Goal: Transaction & Acquisition: Download file/media

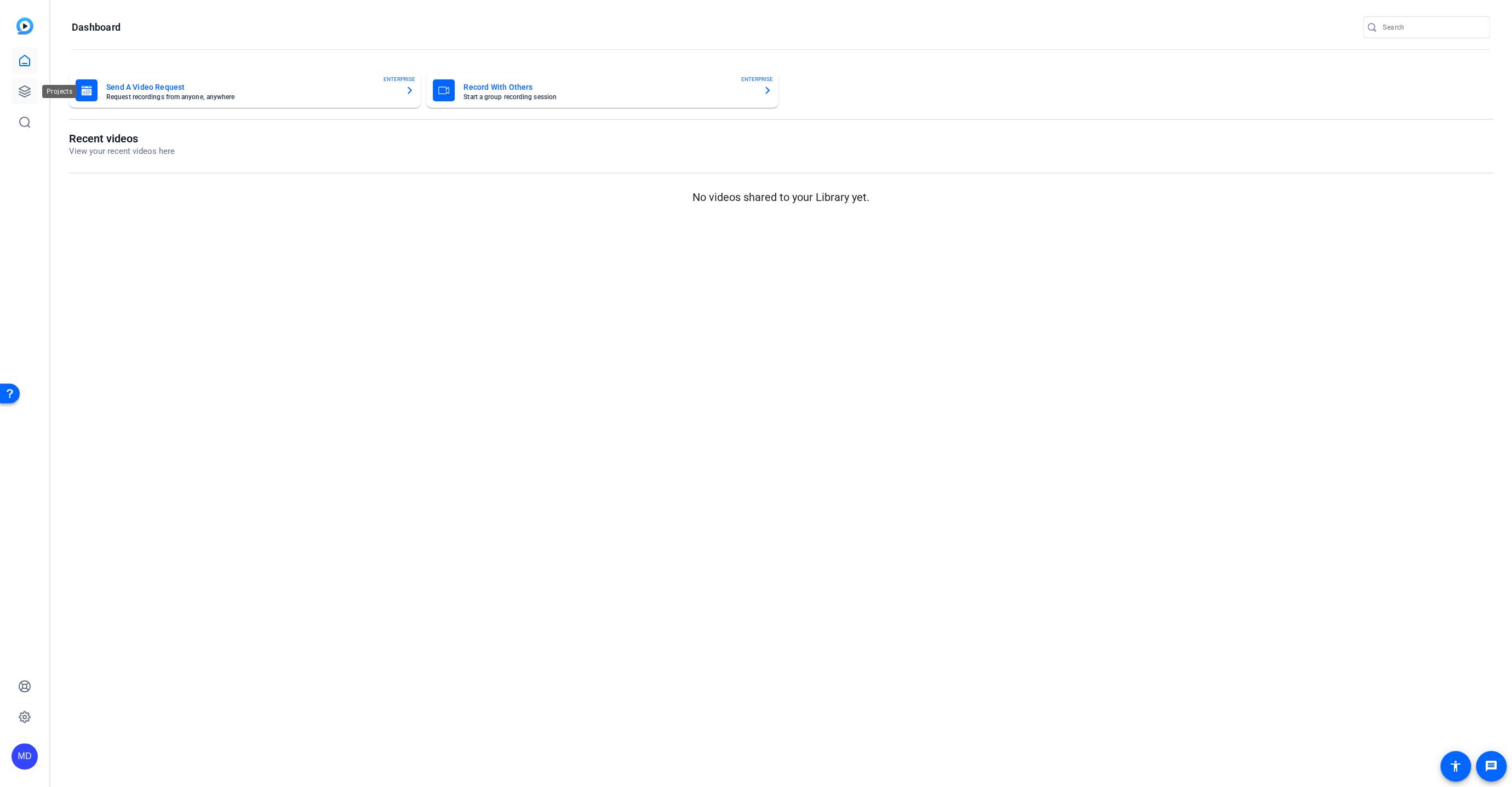
click at [32, 88] on link at bounding box center [25, 91] width 26 height 26
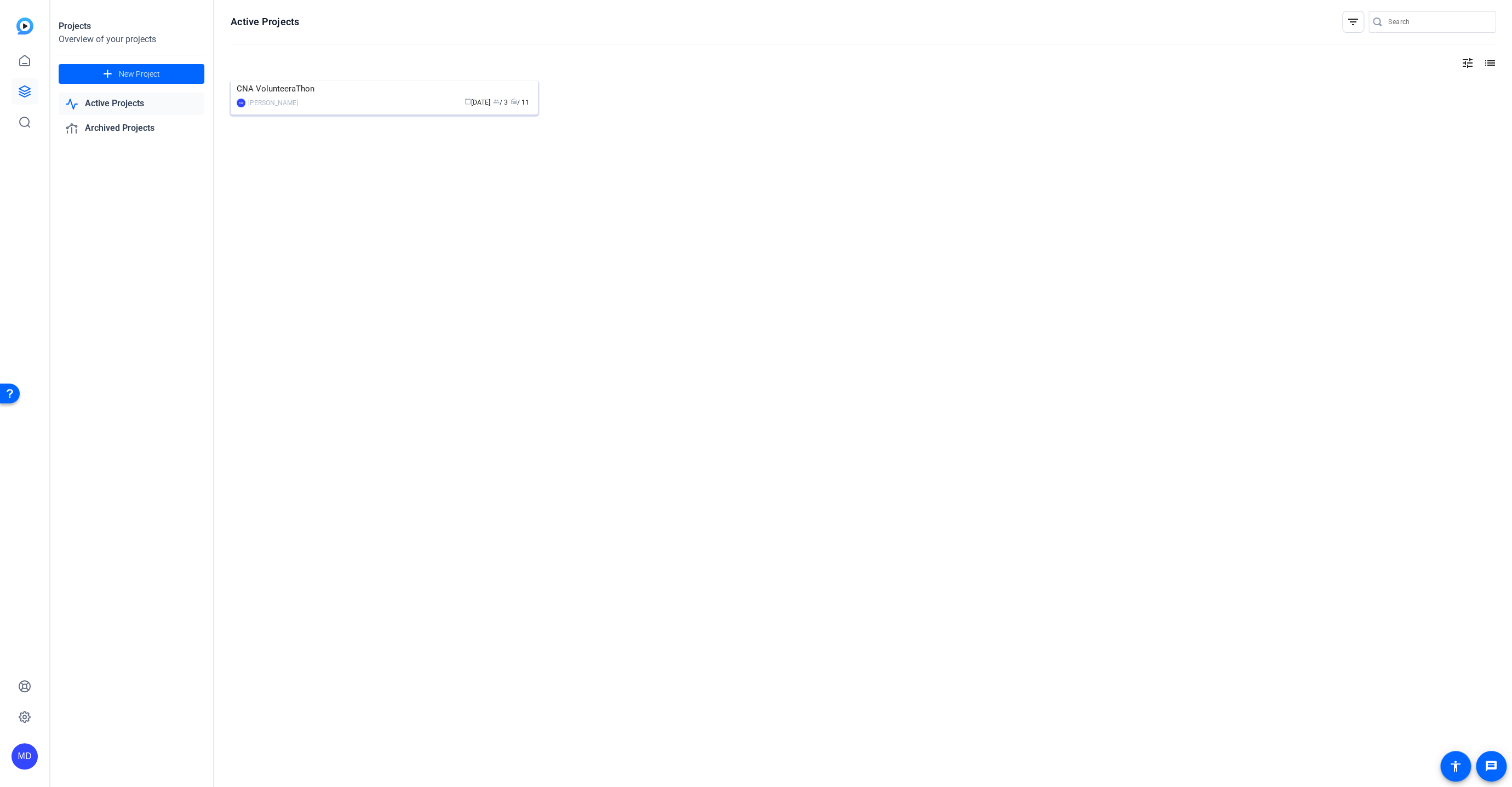
click at [382, 81] on img at bounding box center [384, 81] width 307 height 0
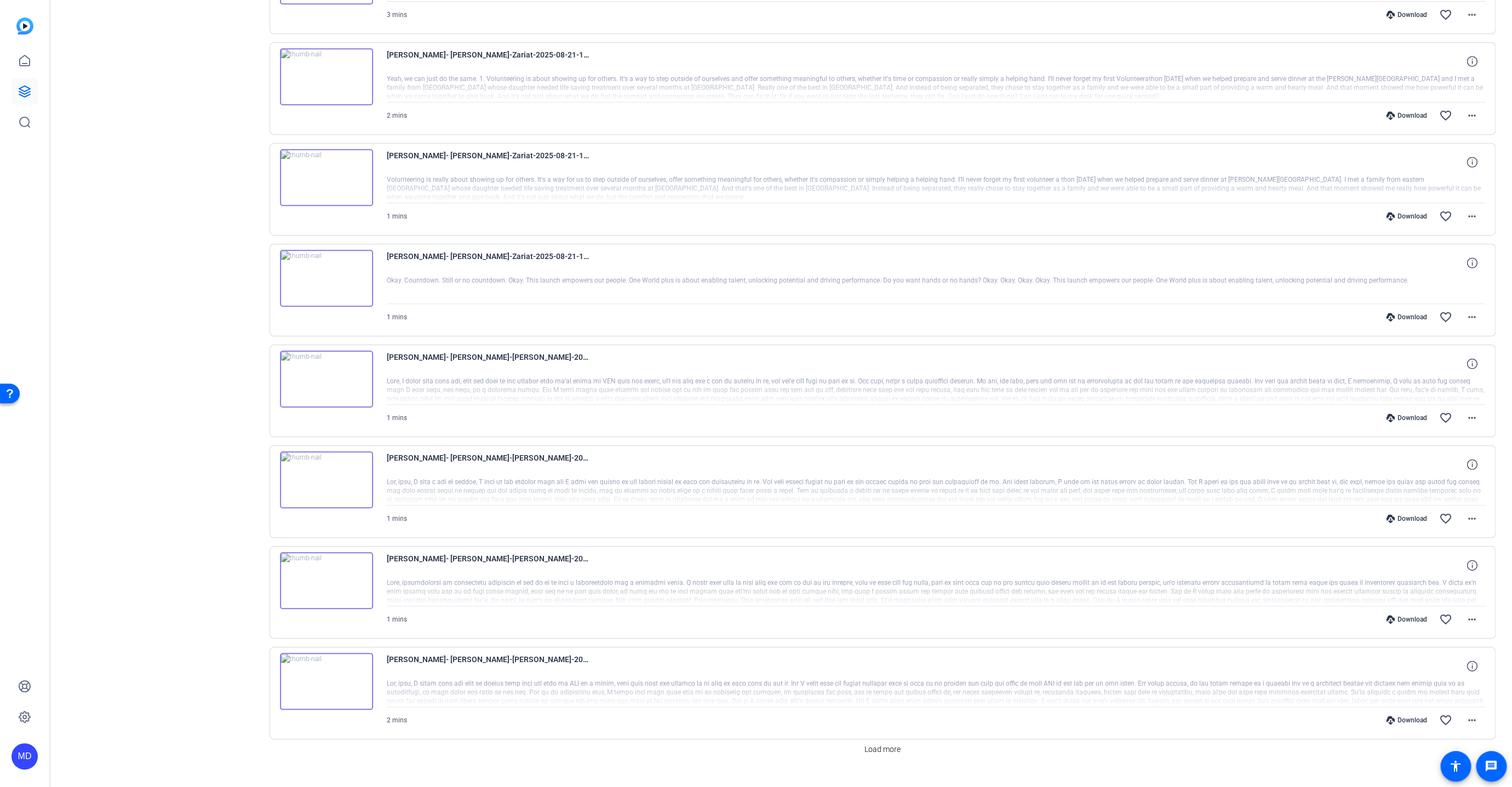
scroll to position [420, 0]
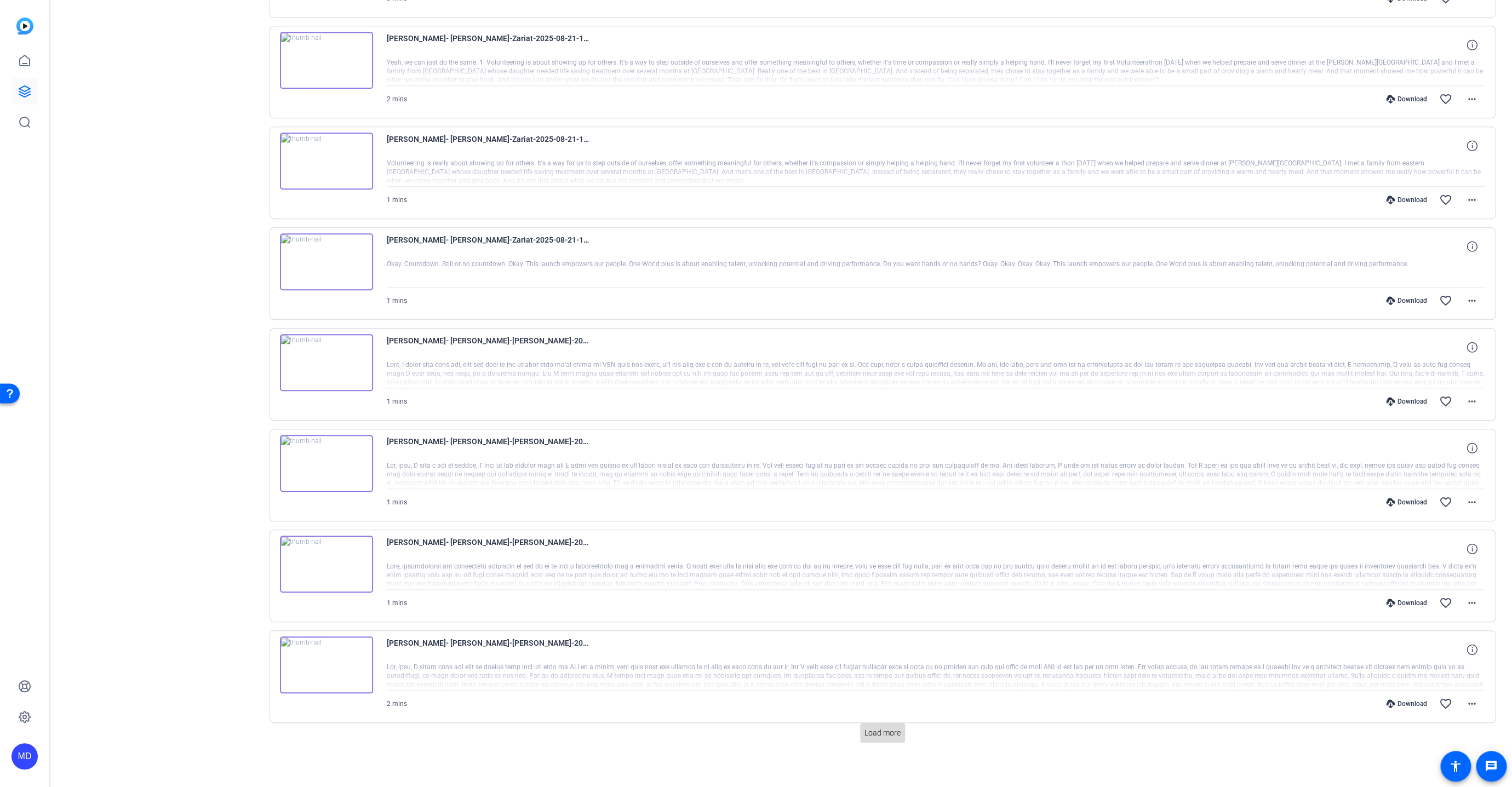
click at [879, 732] on span "Load more" at bounding box center [883, 733] width 36 height 11
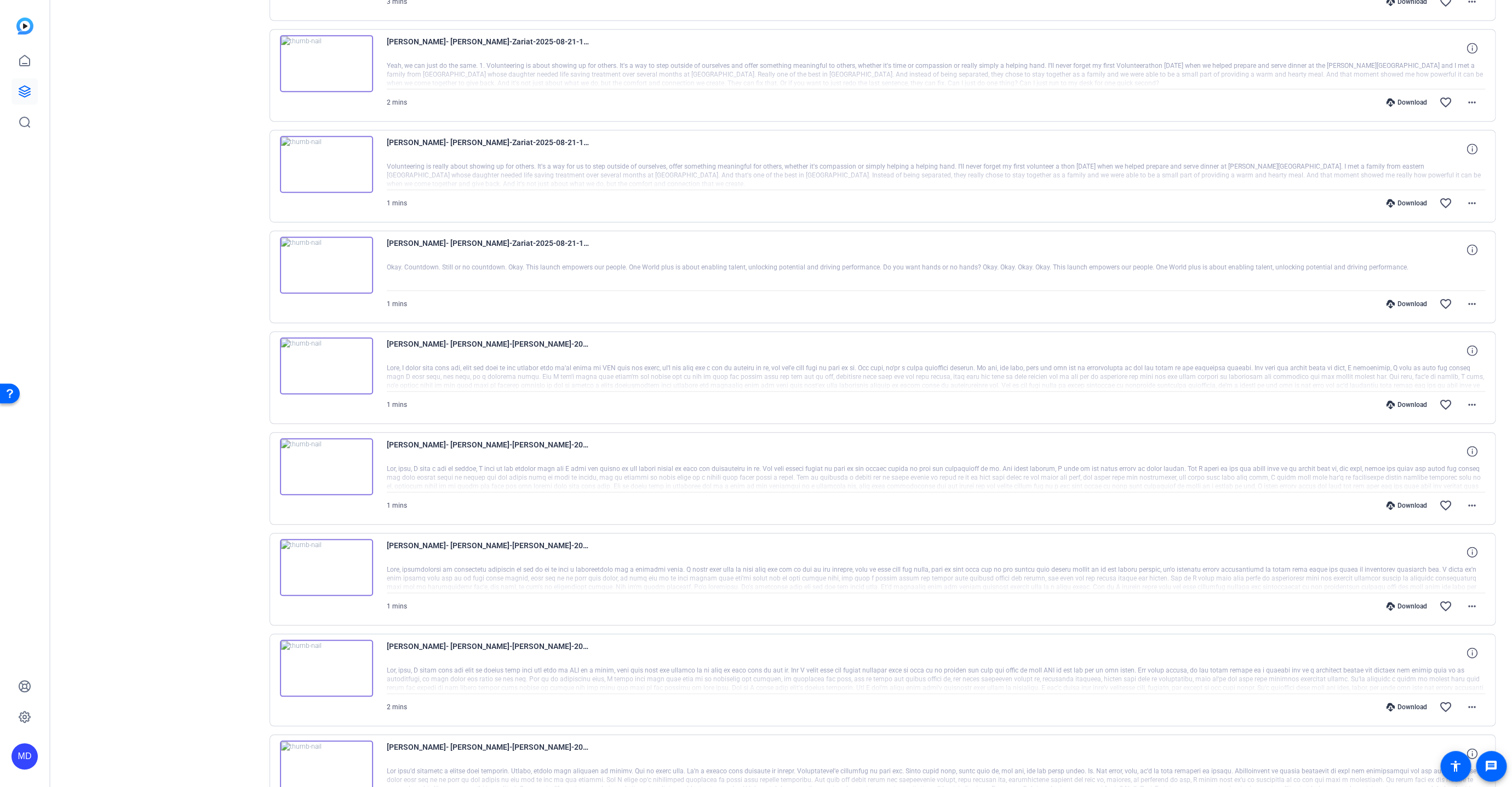
scroll to position [500, 0]
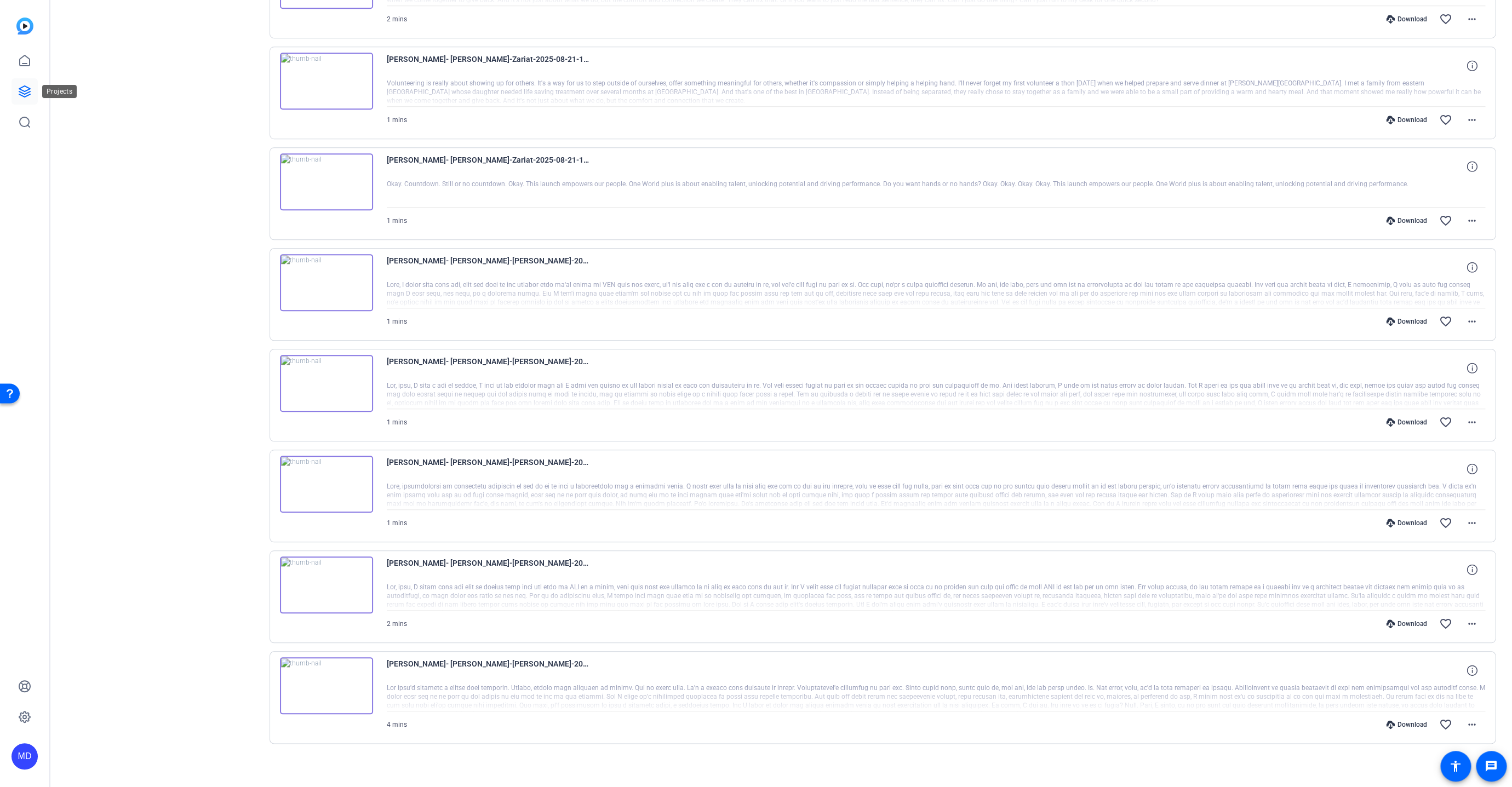
click at [17, 90] on link at bounding box center [25, 91] width 26 height 26
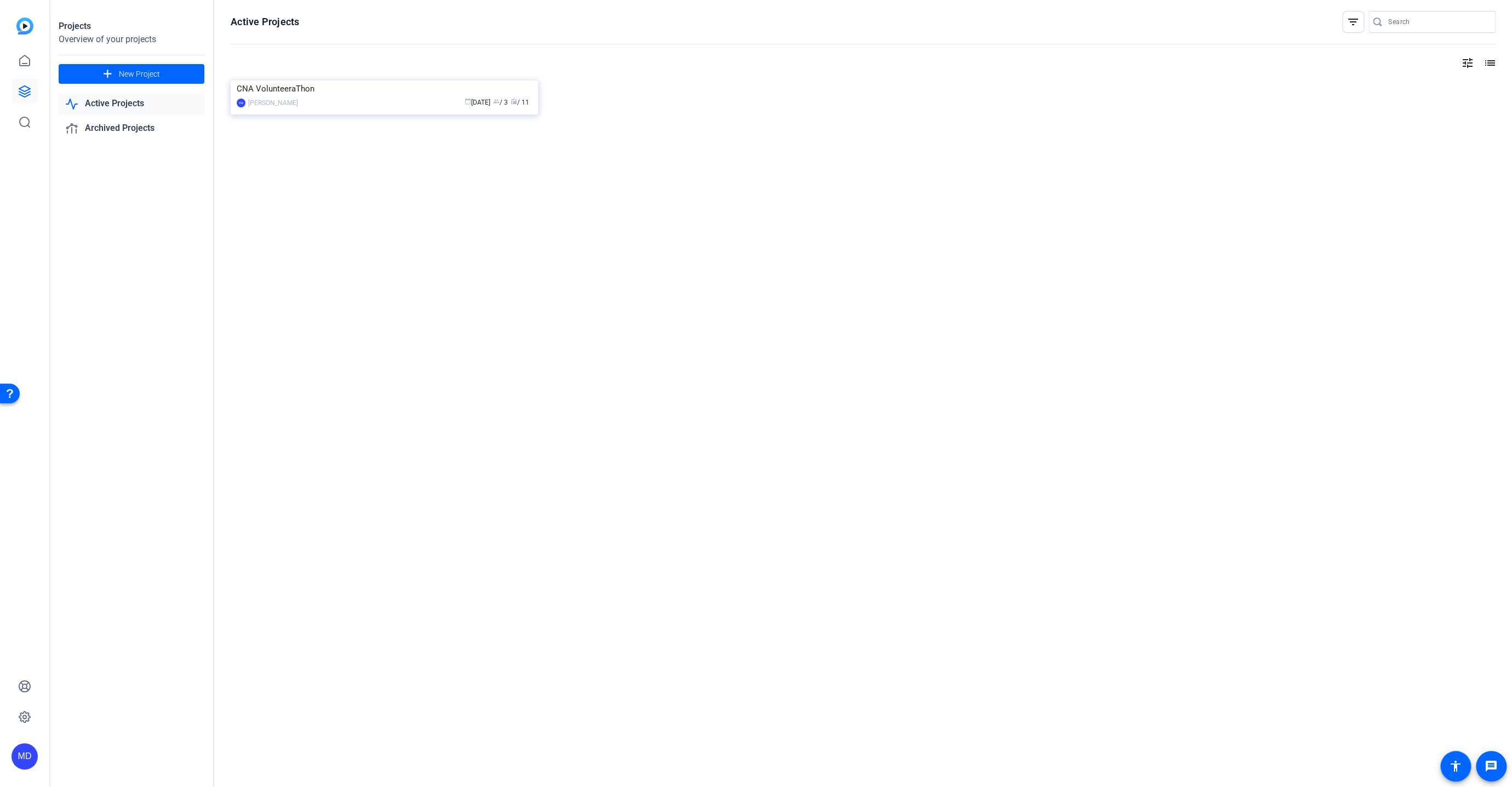
click at [102, 102] on link "Active Projects" at bounding box center [131, 103] width 146 height 22
click at [113, 131] on link "Archived Projects" at bounding box center [131, 128] width 146 height 22
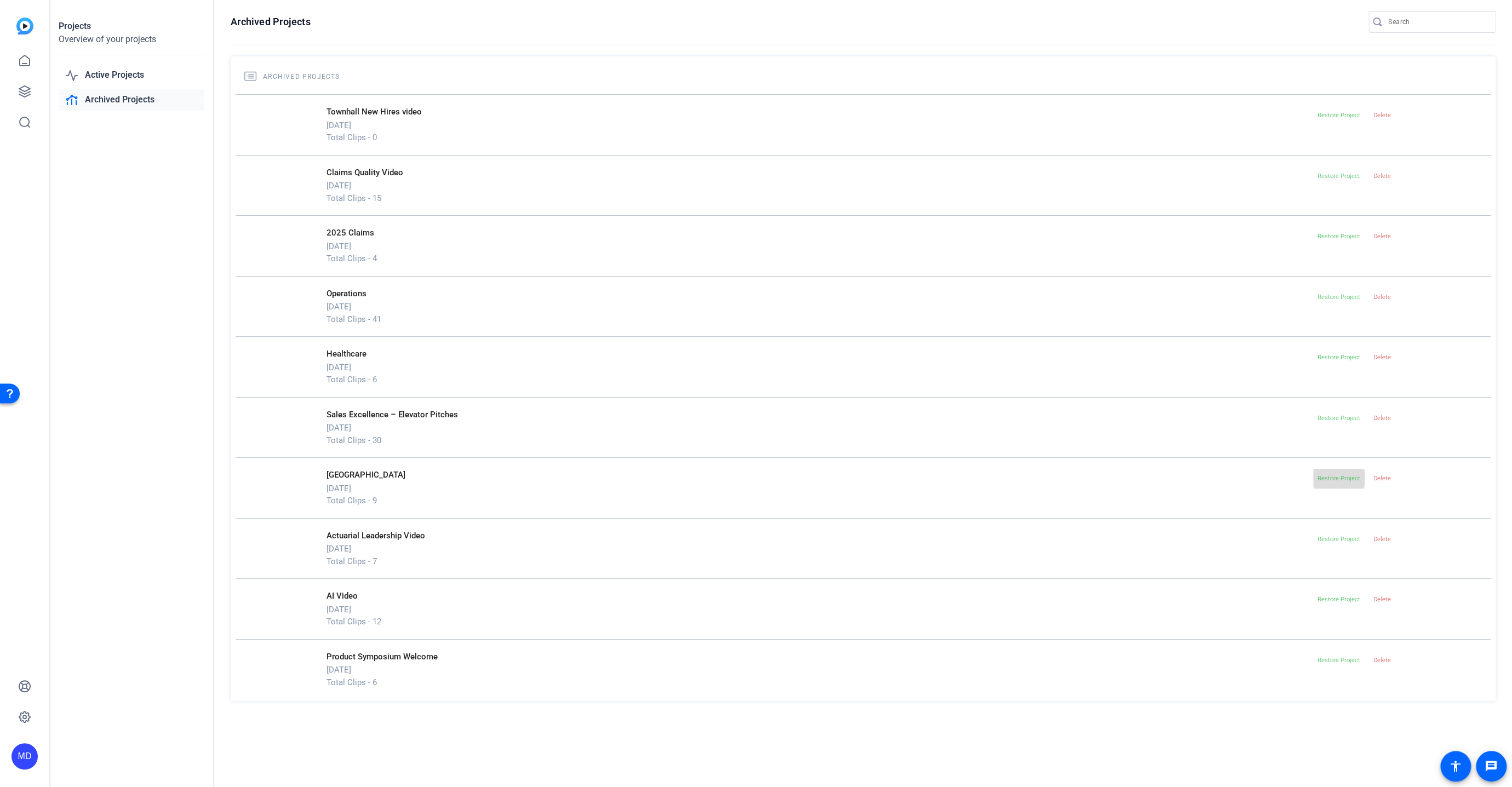
click at [1331, 477] on span "Restore Project" at bounding box center [1339, 478] width 43 height 7
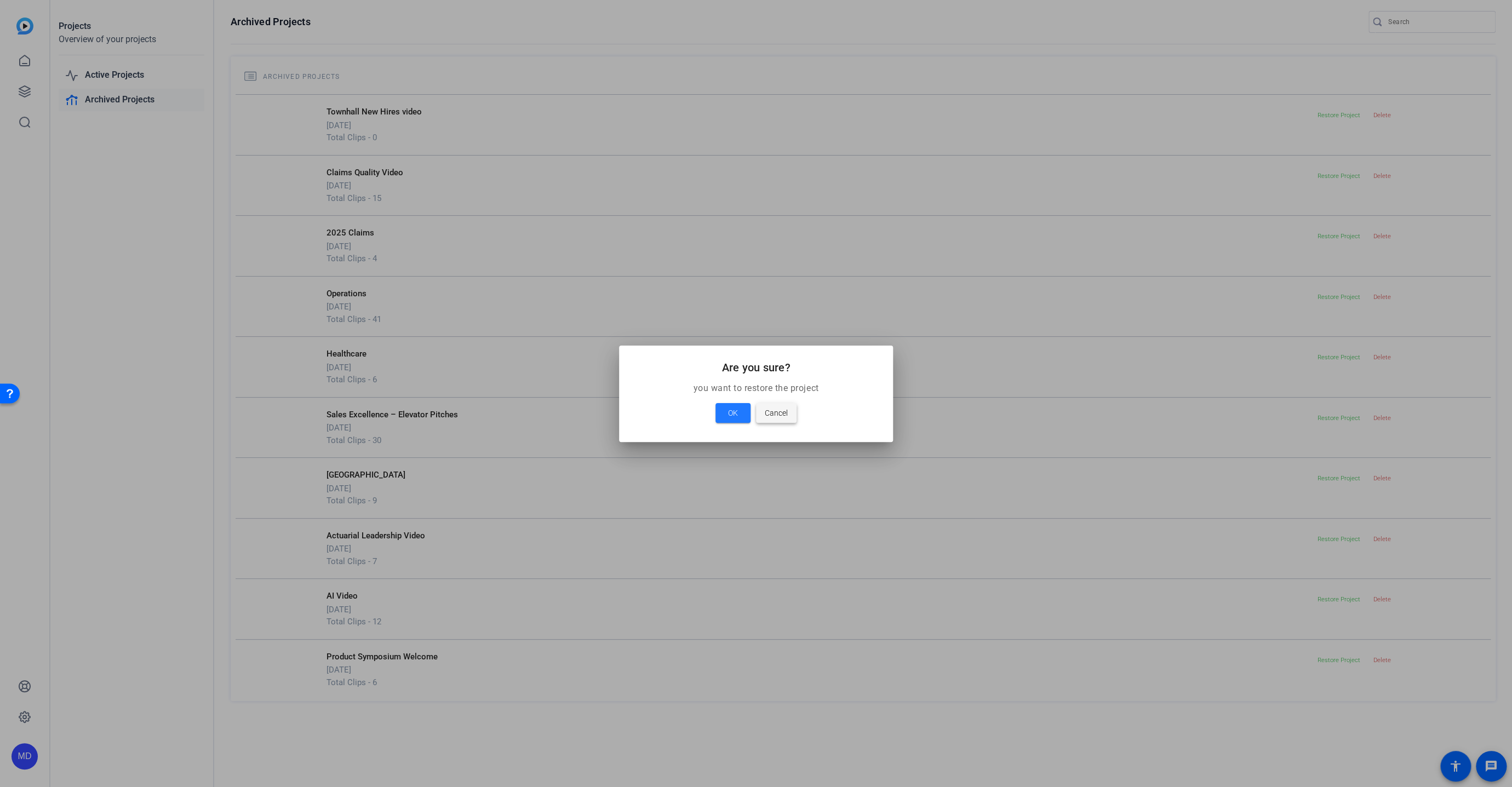
click at [771, 407] on span "Cancel" at bounding box center [776, 413] width 23 height 13
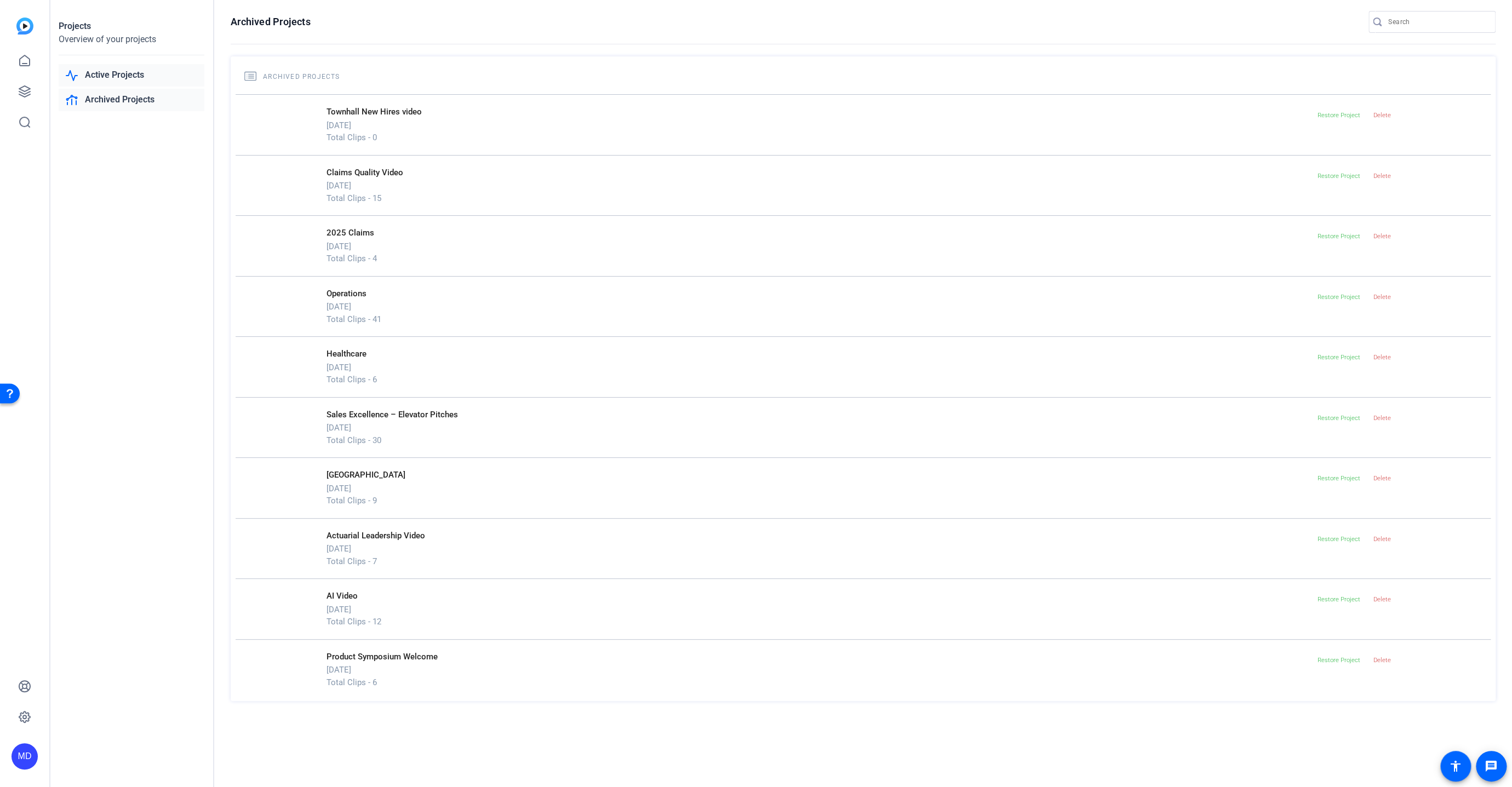
click at [109, 75] on link "Active Projects" at bounding box center [131, 75] width 146 height 22
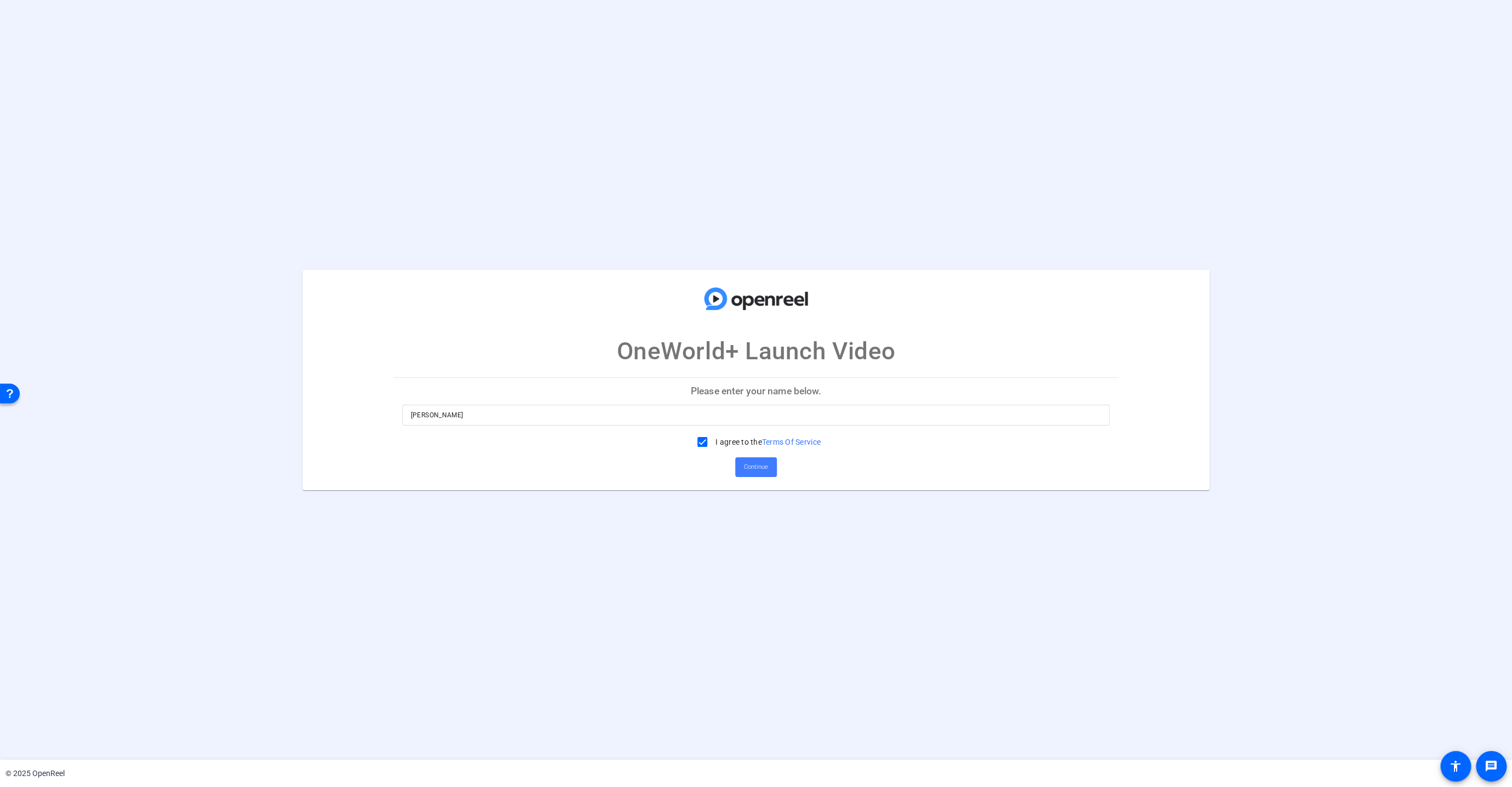
click at [747, 466] on span "Continue" at bounding box center [756, 467] width 24 height 16
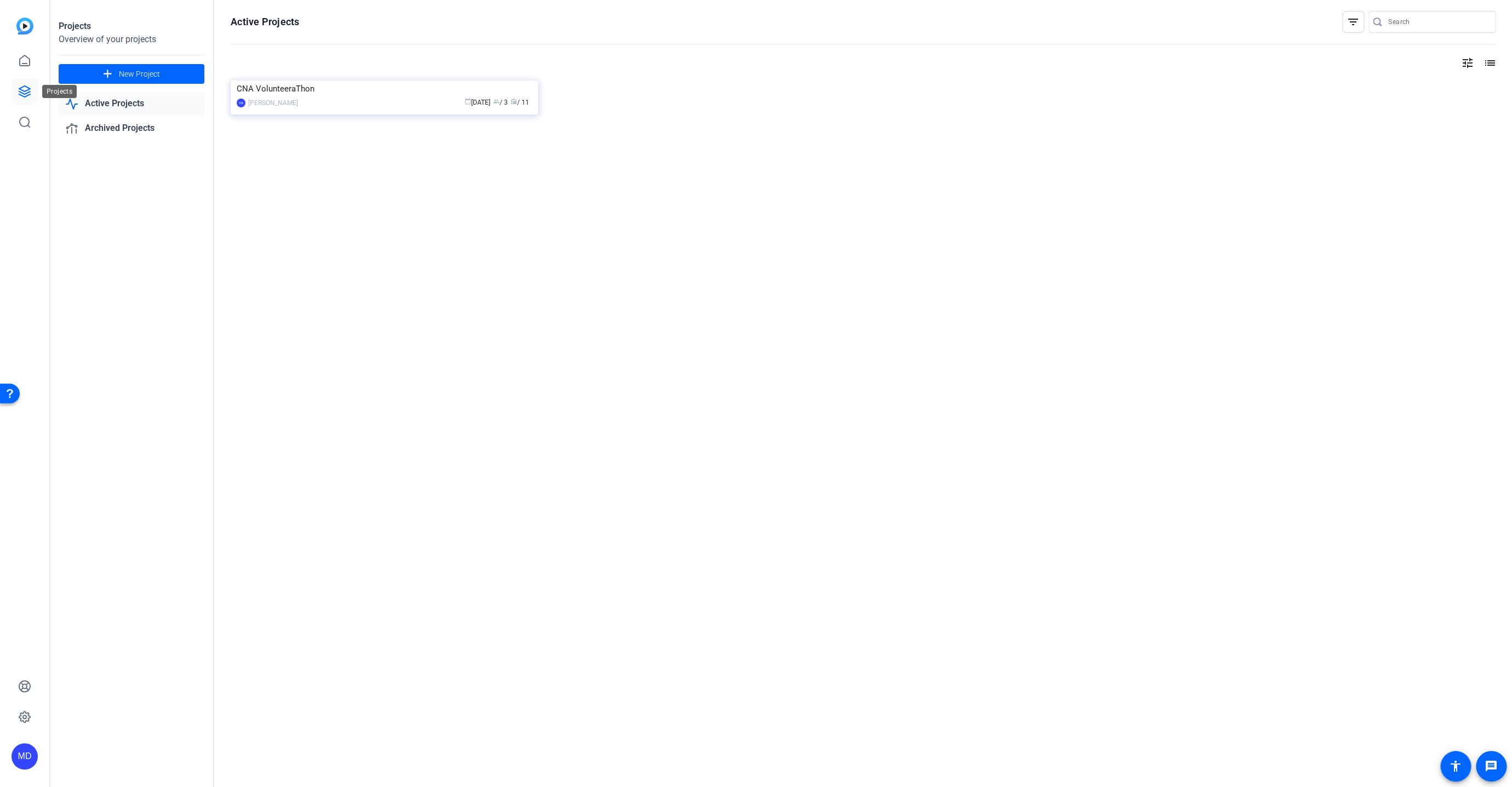
drag, startPoint x: 20, startPoint y: 91, endPoint x: 25, endPoint y: 81, distance: 11.2
click at [20, 91] on icon at bounding box center [25, 91] width 11 height 11
click at [26, 64] on icon at bounding box center [25, 61] width 13 height 13
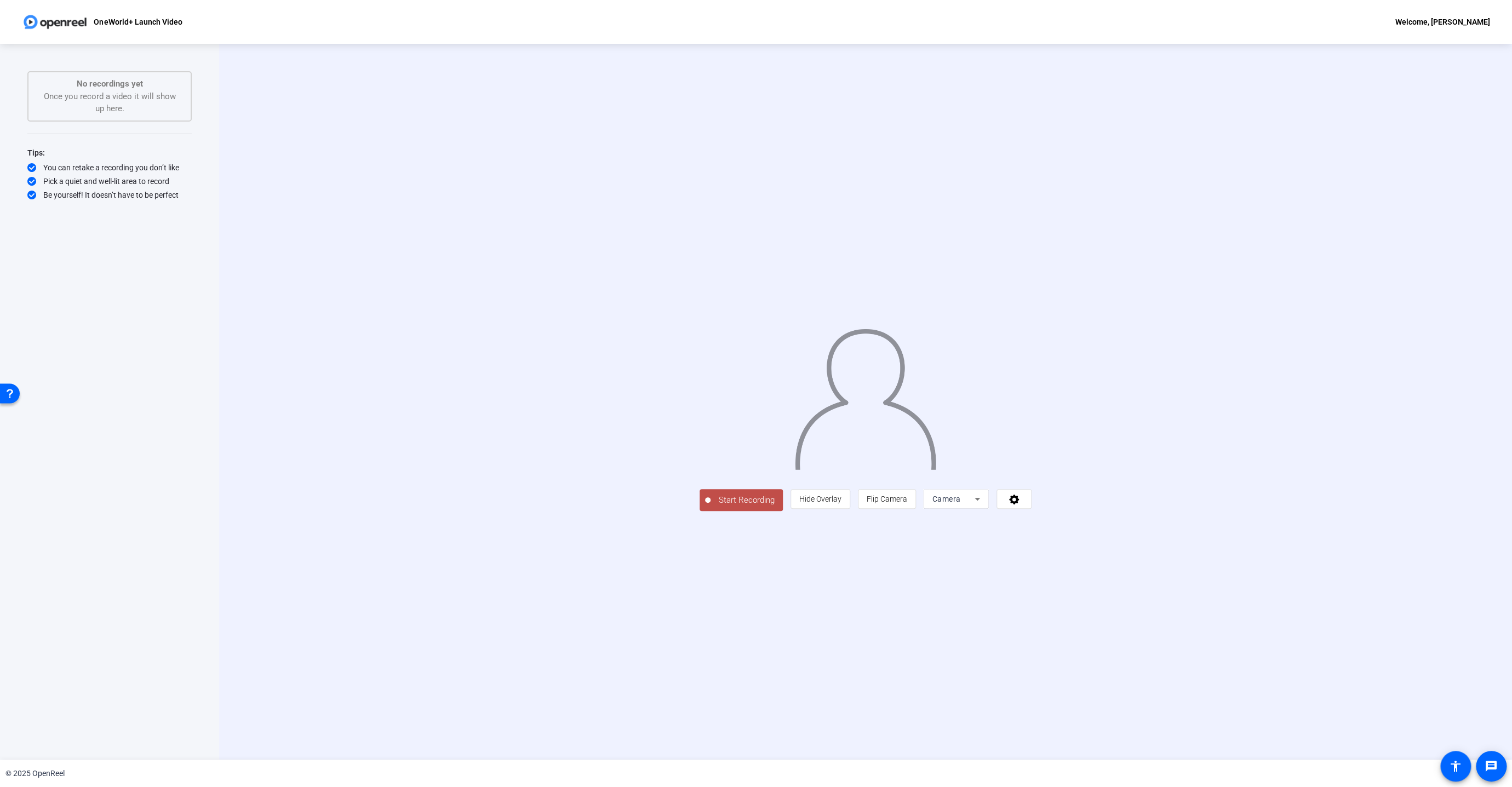
click at [1008, 99] on div "Start Recording person Hide Overlay flip Flip Camera Camera" at bounding box center [865, 402] width 1293 height 716
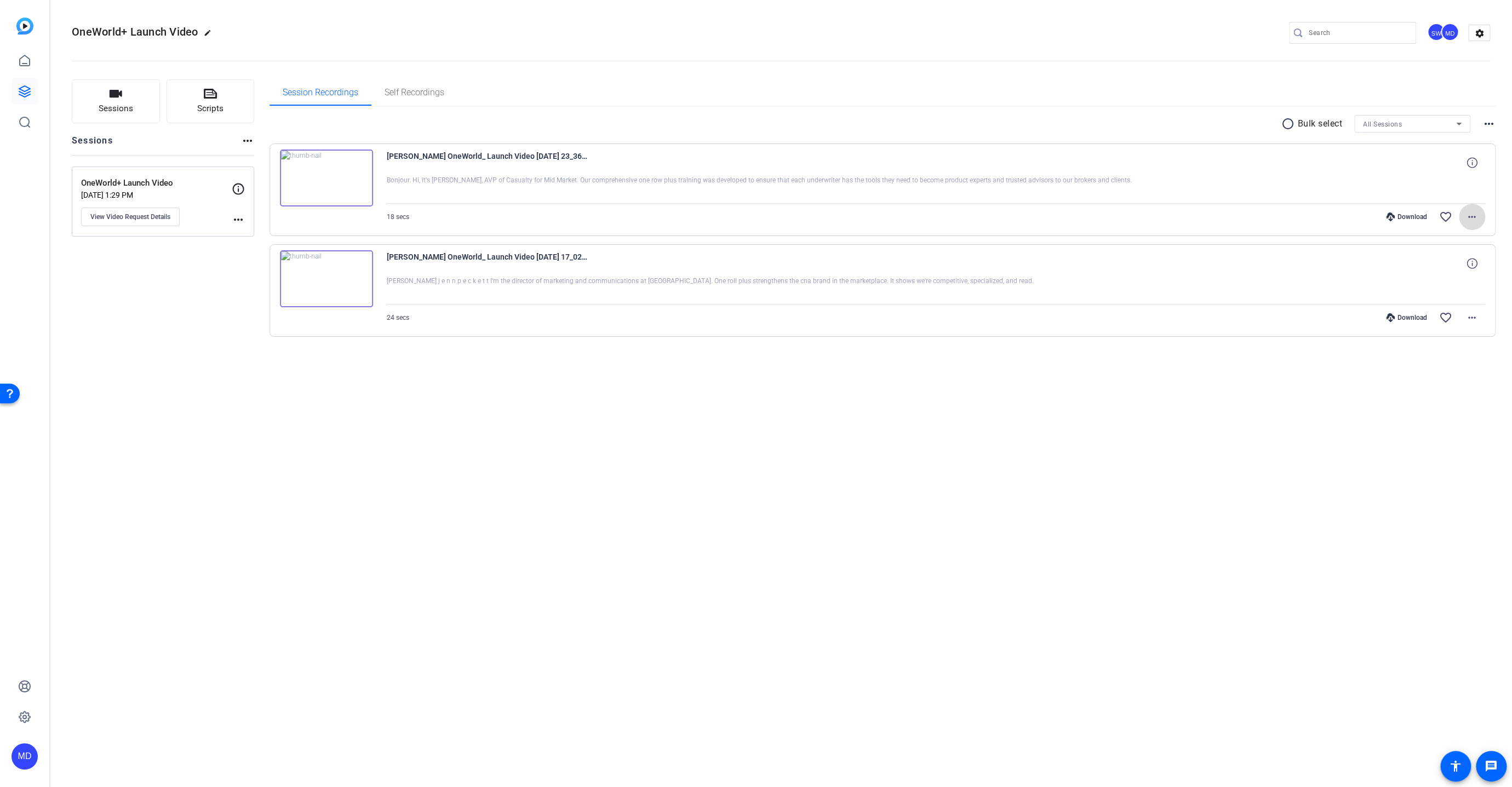
click at [1473, 217] on mat-icon "more_horiz" at bounding box center [1472, 217] width 13 height 13
click at [0, 0] on span "Download MP4" at bounding box center [0, 0] width 0 height 0
click at [1470, 315] on mat-icon "more_horiz" at bounding box center [1472, 318] width 13 height 13
click at [1441, 365] on span "Download MP4" at bounding box center [1443, 367] width 66 height 13
